Goal: Task Accomplishment & Management: Use online tool/utility

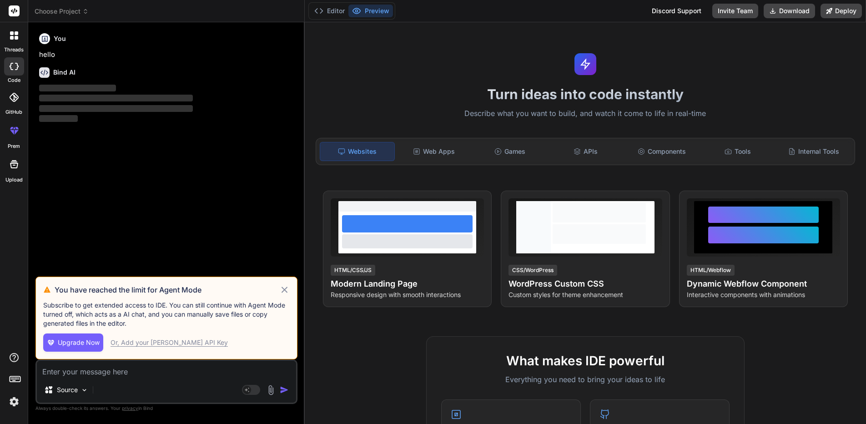
type textarea "x"
type textarea "W"
type textarea "x"
type textarea "Wr"
type textarea "x"
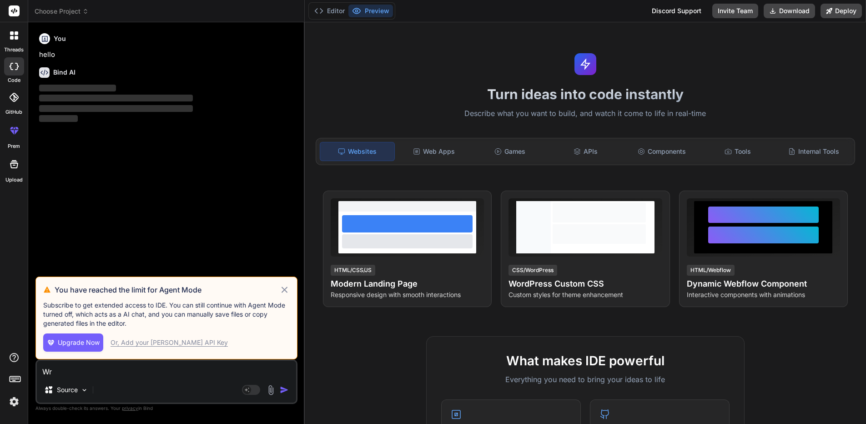
type textarea "Wri"
type textarea "x"
type textarea "Writ"
type textarea "x"
type textarea "Write"
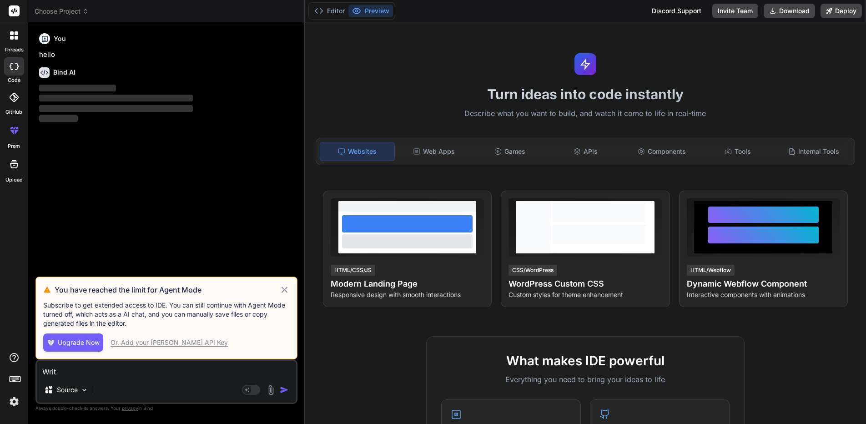
type textarea "x"
type textarea "Write"
type textarea "x"
type textarea "Write a"
type textarea "x"
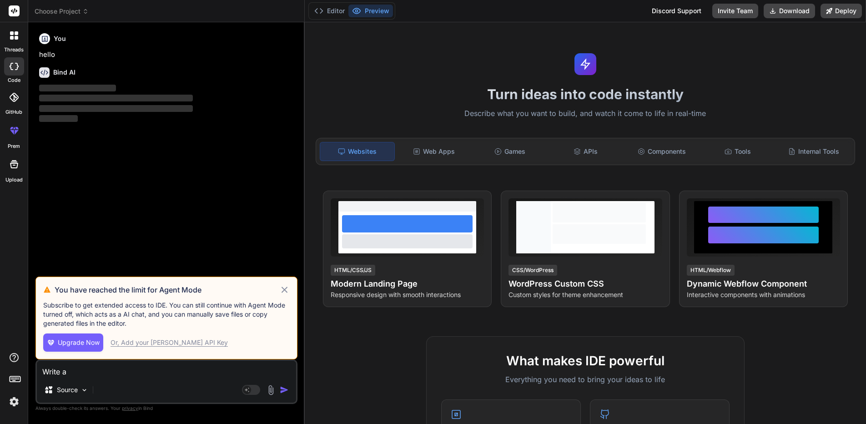
type textarea "Write a"
type textarea "x"
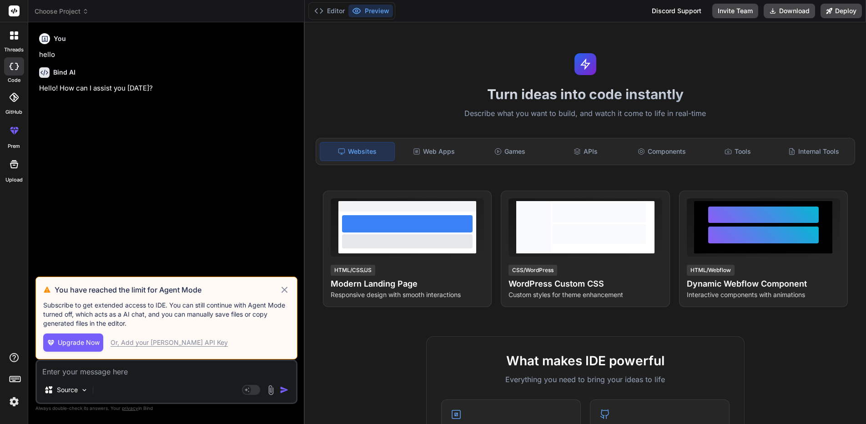
type textarea "x"
type textarea "R"
type textarea "x"
type textarea "Re"
type textarea "x"
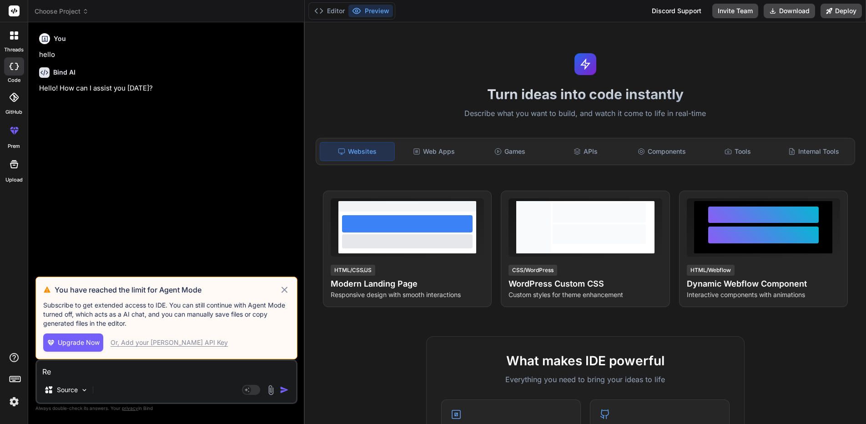
type textarea "Ref"
type textarea "x"
type textarea "Refa"
type textarea "x"
type textarea "Refac"
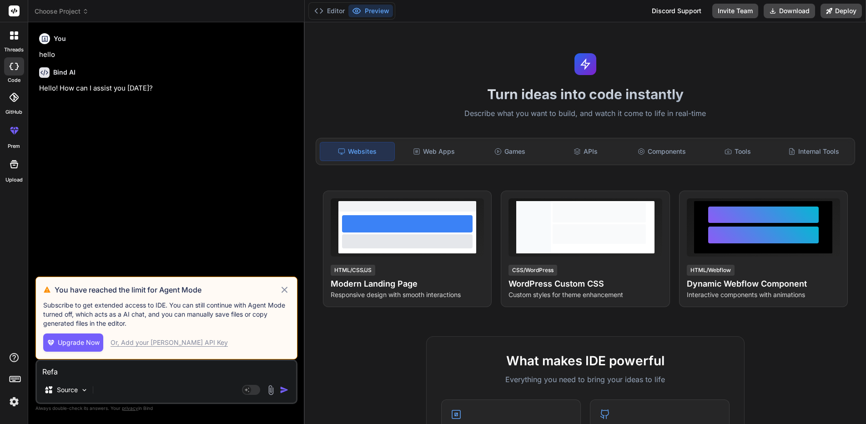
type textarea "x"
type textarea "Refaco"
type textarea "x"
type textarea "Refac"
type textarea "x"
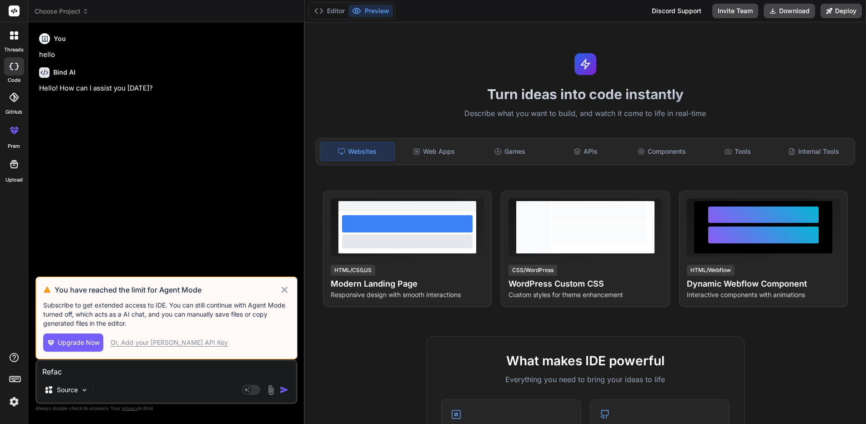
type textarea "Refact"
type textarea "x"
type textarea "Refacto"
type textarea "x"
type textarea "Refactor"
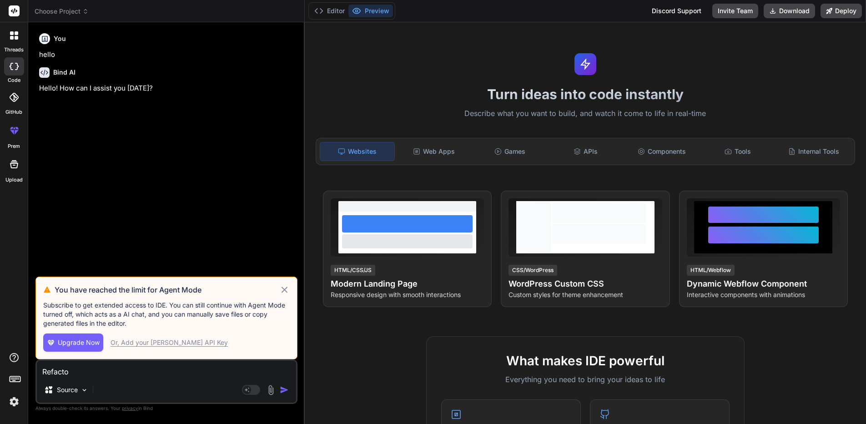
type textarea "x"
type textarea "Refactor"
type textarea "x"
type textarea "Refactor c"
type textarea "x"
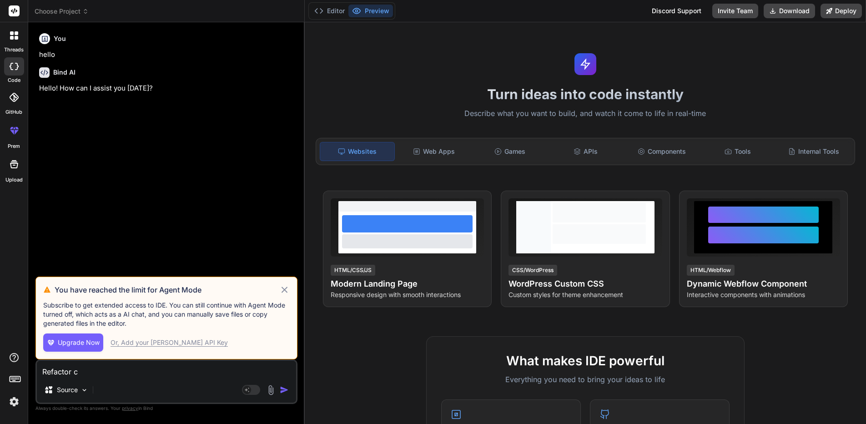
type textarea "Refactor co"
type textarea "x"
type textarea "Refactor cod"
type textarea "x"
type textarea "Refactor code"
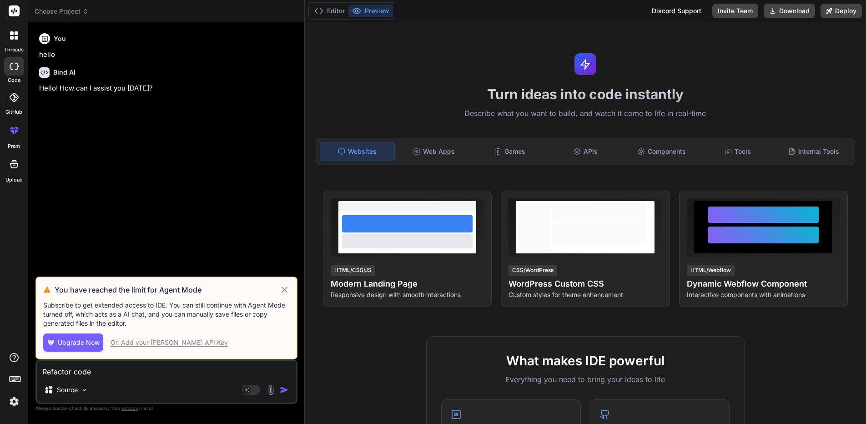
type textarea "x"
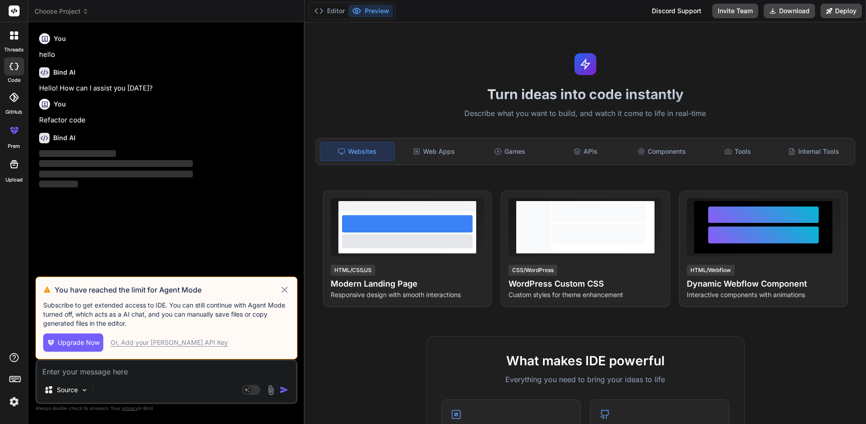
paste textarea "lor ipsumd_sitam(cons: adip, elits_doei: tem, incidi: utl, etd: mag = '.', ali_…"
type textarea "lor ipsumd_sitam(cons: adip, elits_doei: tem, incidi: utl, etd: mag = '.', ali_…"
type textarea "x"
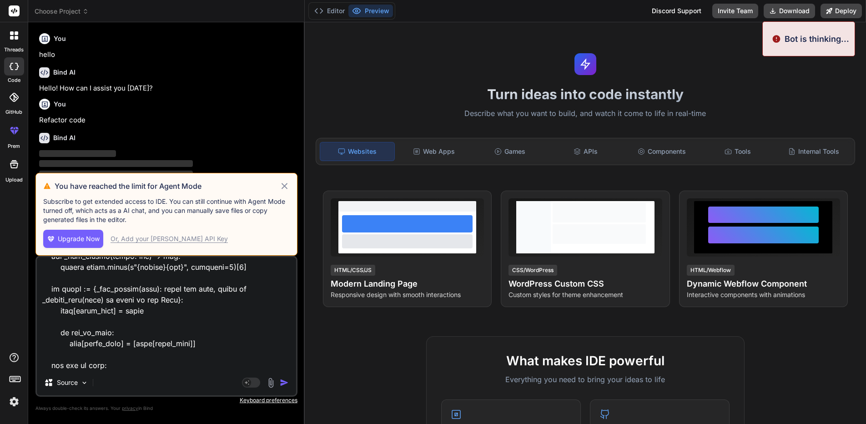
type textarea "lor ipsumd_sitam(cons: adip, elits_doei: tem, incidi: utl, etd: mag = '.', ali_…"
click at [285, 381] on img "button" at bounding box center [284, 382] width 9 height 9
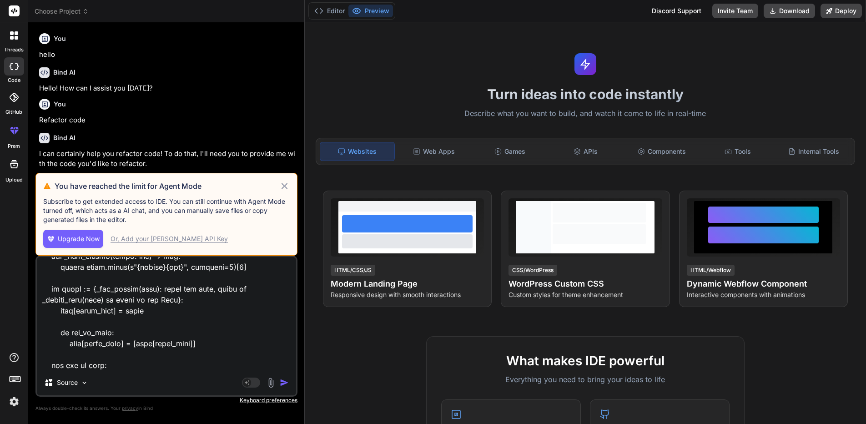
click at [283, 187] on icon at bounding box center [285, 186] width 6 height 6
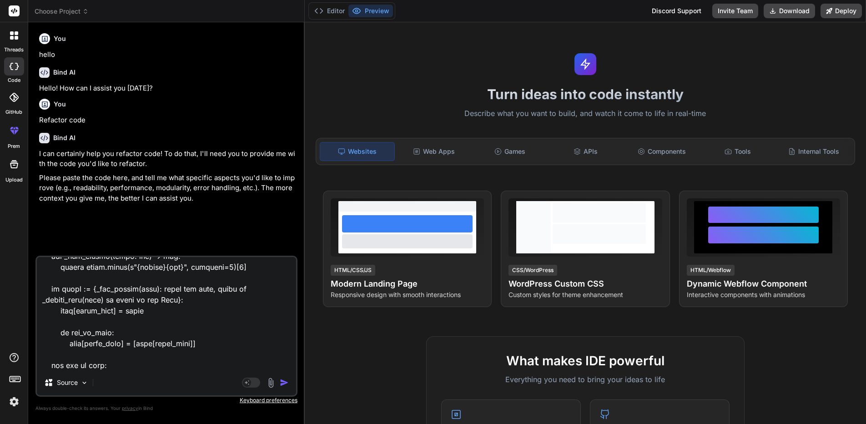
click at [282, 386] on img "button" at bounding box center [284, 382] width 9 height 9
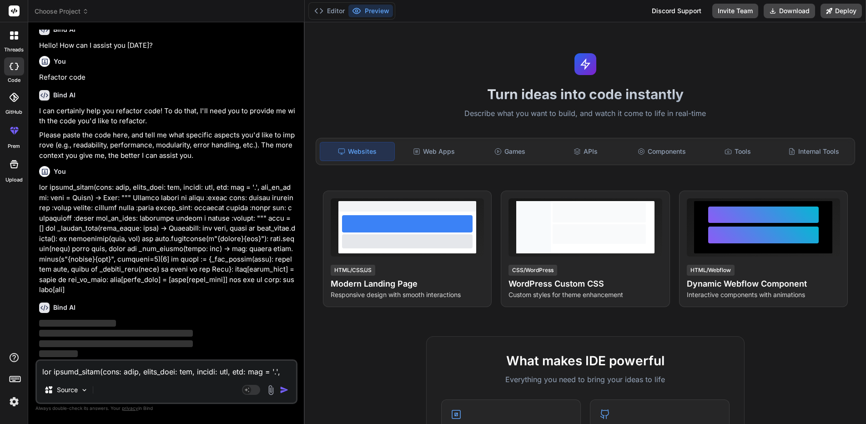
scroll to position [43, 0]
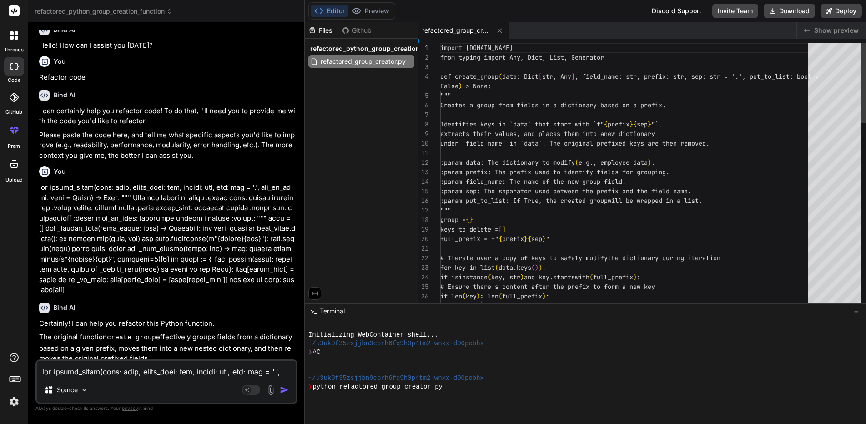
type textarea "x"
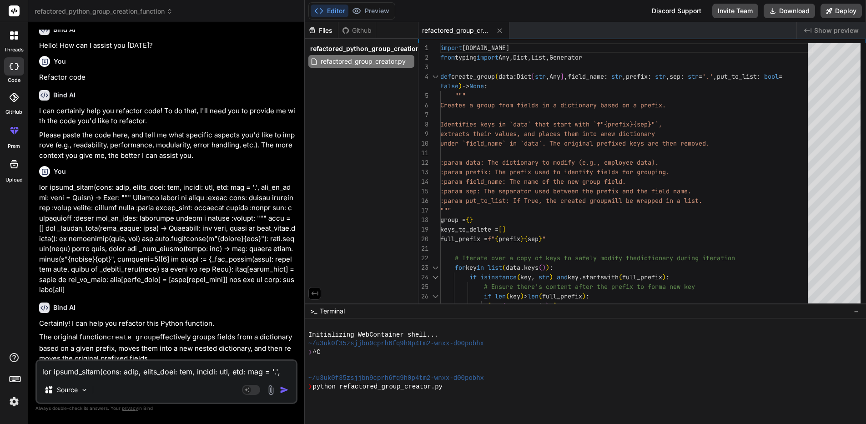
scroll to position [181, 0]
